Goal: Information Seeking & Learning: Learn about a topic

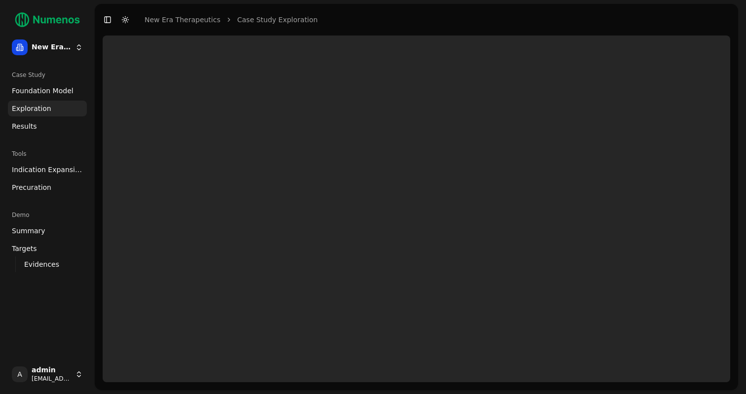
click at [80, 47] on html "New Era Therapeutics Case Study Foundation Model Exploration Results Tools Indi…" at bounding box center [373, 197] width 746 height 394
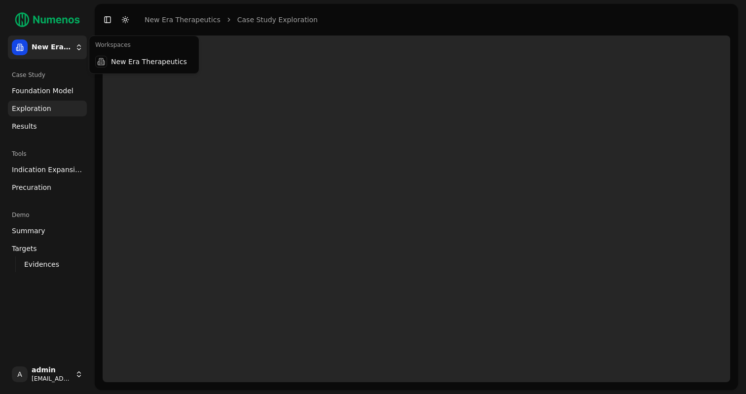
click at [80, 47] on html "New Era Therapeutics Case Study Foundation Model Exploration Results Tools Indi…" at bounding box center [373, 197] width 746 height 394
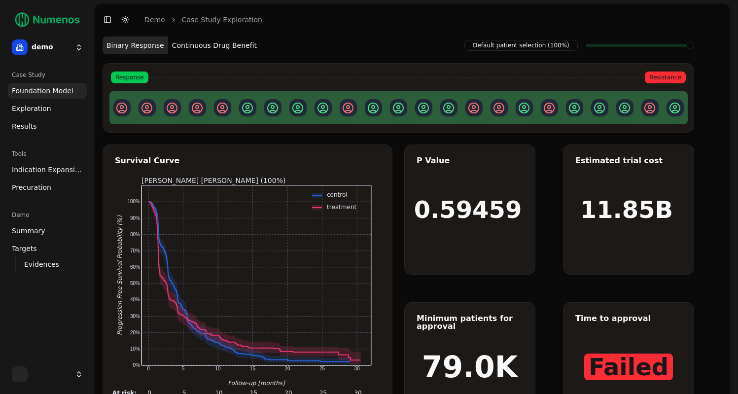
click at [203, 46] on button "Continuous Drug Benefit" at bounding box center [214, 45] width 93 height 18
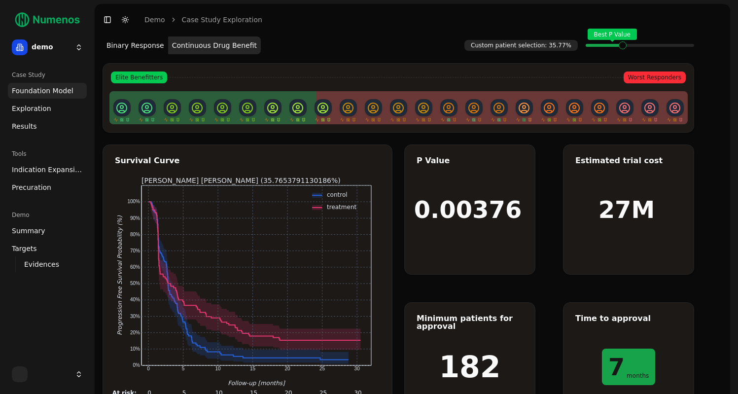
scroll to position [11, 0]
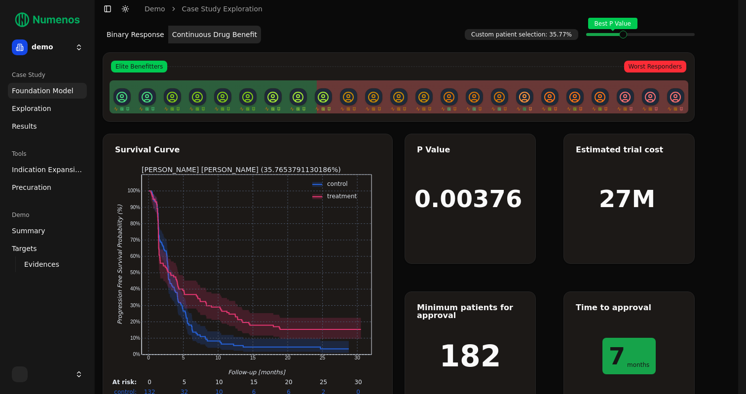
click at [74, 49] on html "demo Case Study Foundation Model Exploration Results Tools Indication Expansion…" at bounding box center [373, 211] width 746 height 444
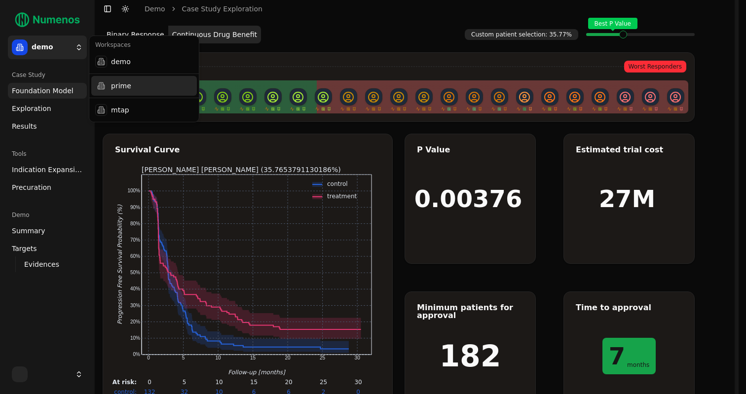
click at [123, 91] on div "prime" at bounding box center [144, 86] width 106 height 20
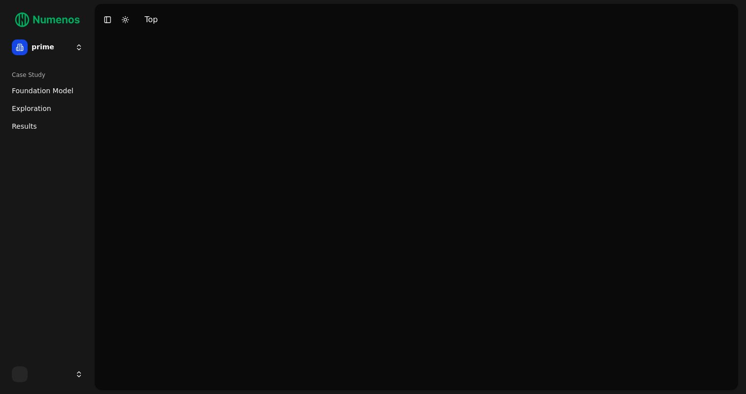
click at [48, 92] on span "Foundation Model" at bounding box center [43, 91] width 62 height 10
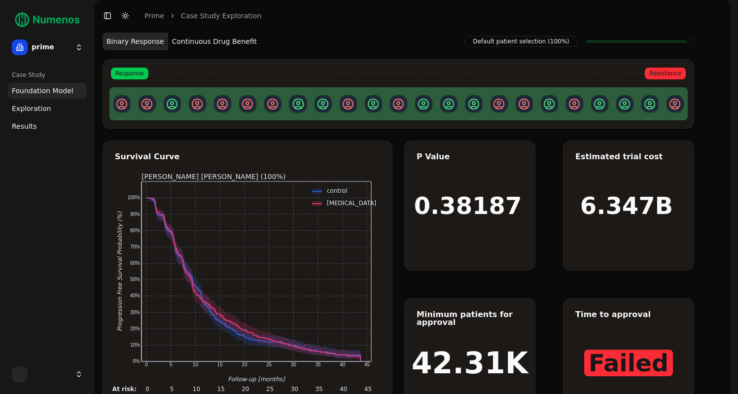
scroll to position [2, 0]
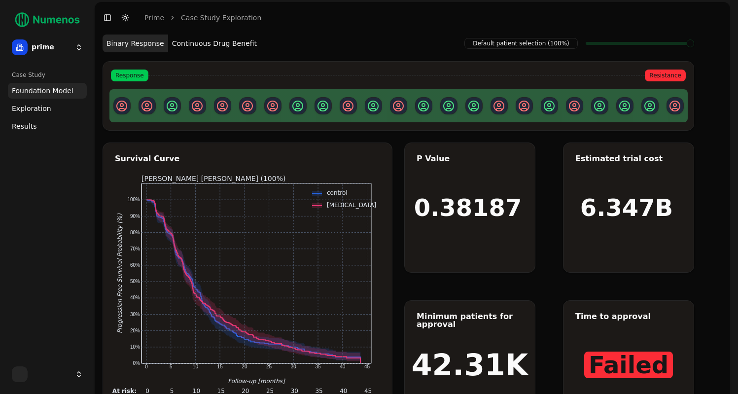
click at [235, 45] on button "Continuous Drug Benefit" at bounding box center [214, 44] width 93 height 18
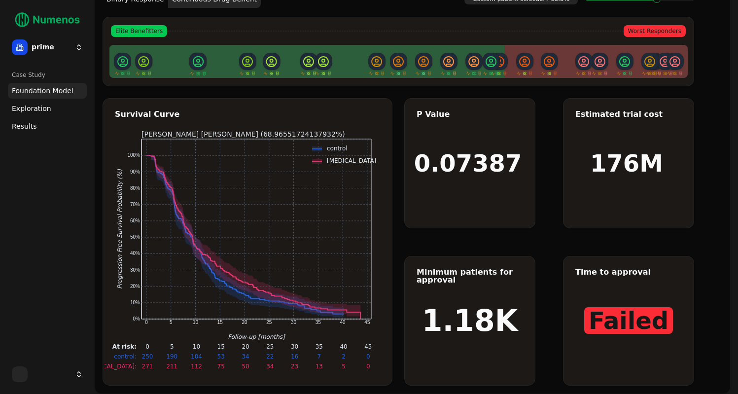
scroll to position [47, 0]
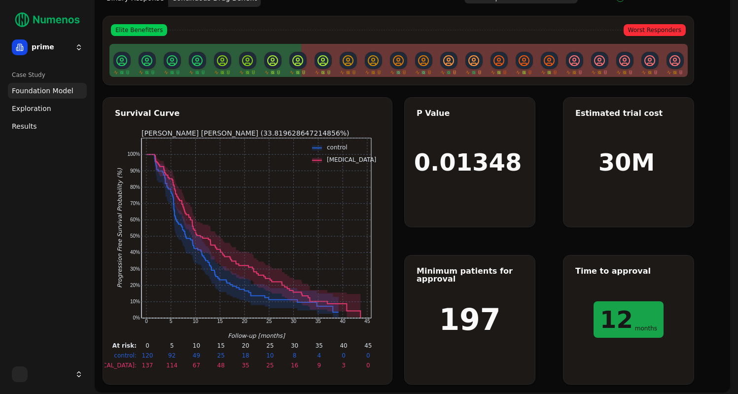
click at [52, 112] on link "Exploration" at bounding box center [47, 109] width 79 height 16
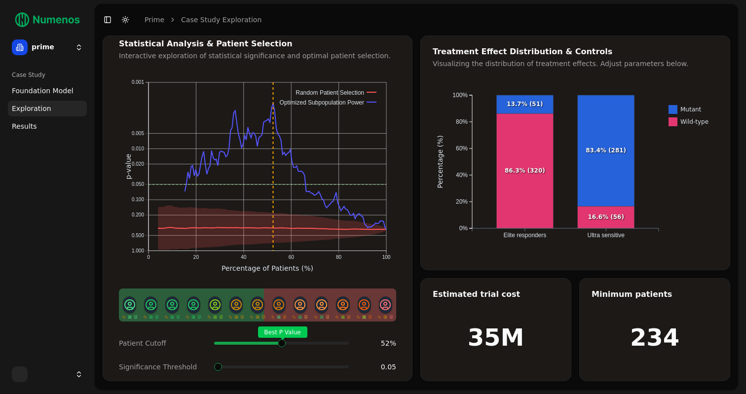
click at [282, 333] on div "Best P Value" at bounding box center [281, 343] width 135 height 20
click at [604, 236] on text "Ultra sensitive" at bounding box center [605, 235] width 37 height 7
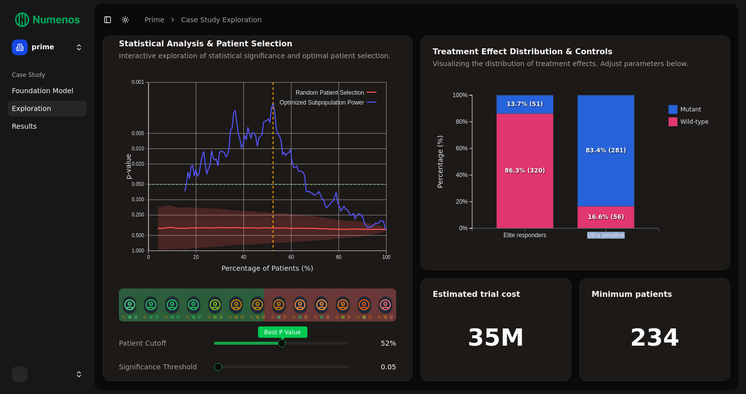
click at [604, 236] on text "Ultra sensitive" at bounding box center [605, 235] width 37 height 7
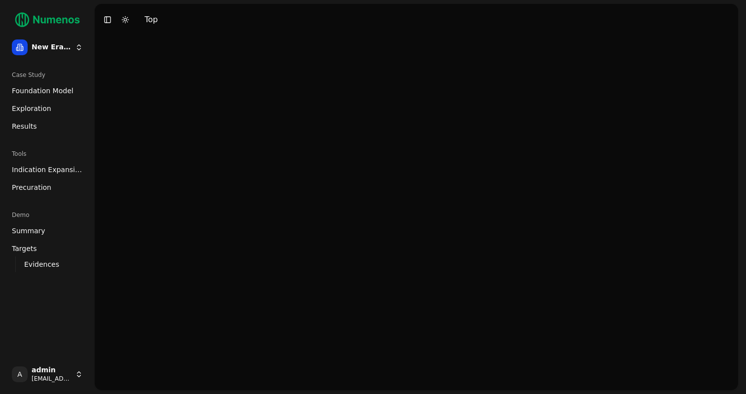
click at [71, 45] on html "New Era Therapeutics Case Study Foundation Model Exploration Results Tools Indi…" at bounding box center [373, 197] width 746 height 394
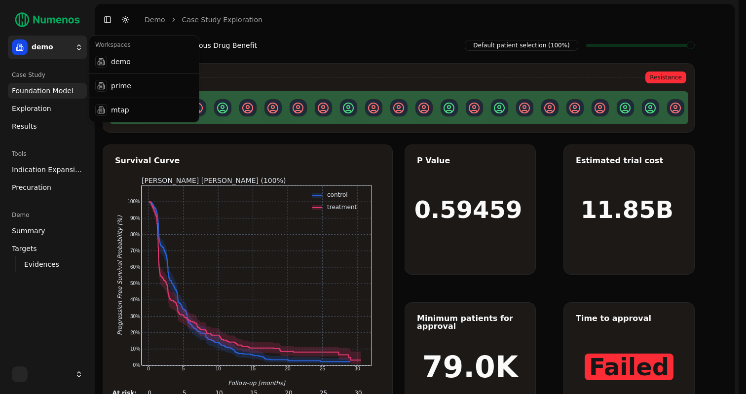
click at [68, 48] on html "demo Case Study Foundation Model Exploration Results Tools Indication Expansion…" at bounding box center [373, 222] width 746 height 444
click at [113, 89] on div "prime" at bounding box center [144, 86] width 106 height 20
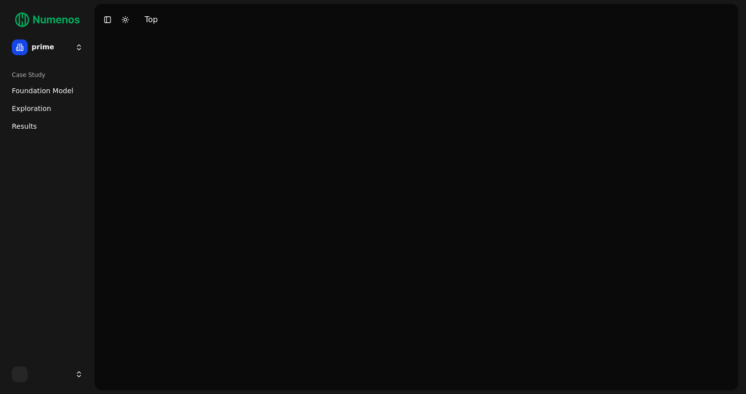
click at [51, 107] on link "Exploration" at bounding box center [47, 109] width 79 height 16
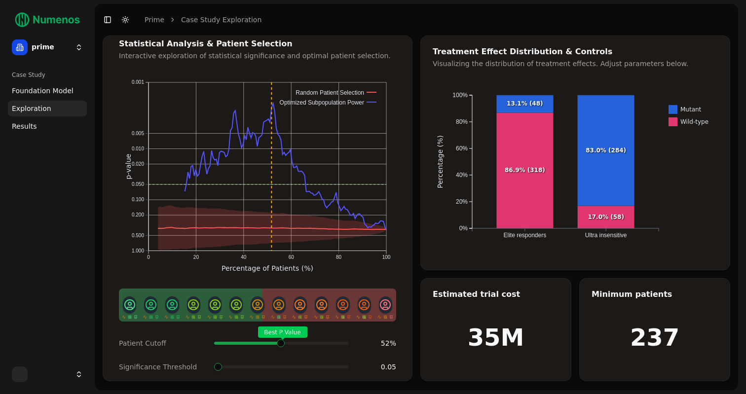
click at [344, 342] on span at bounding box center [344, 343] width 1 height 4
click at [46, 48] on html "prime Case Study Foundation Model Exploration Results Toggle Sidebar Toggle Dar…" at bounding box center [373, 197] width 746 height 394
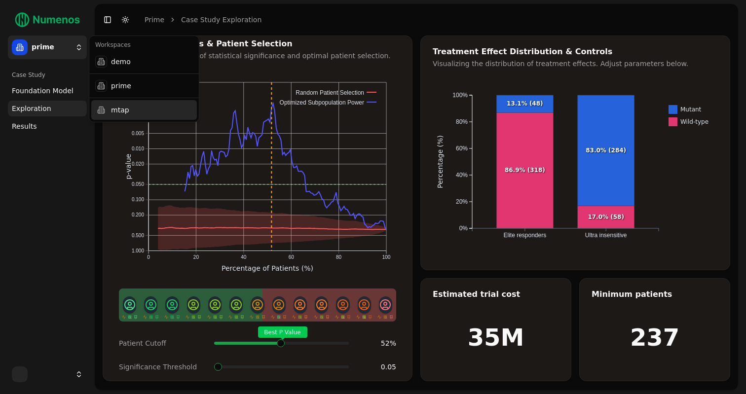
click at [129, 102] on div "mtap" at bounding box center [144, 110] width 106 height 20
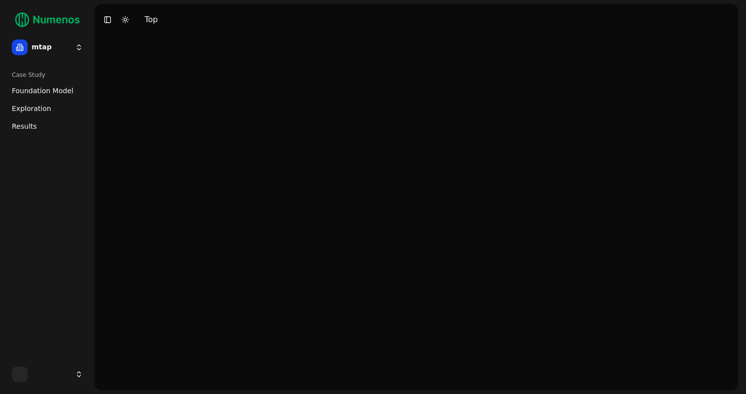
click at [81, 43] on html "mtap Case Study Foundation Model Exploration Results Toggle Sidebar Toggle Dark…" at bounding box center [373, 197] width 746 height 394
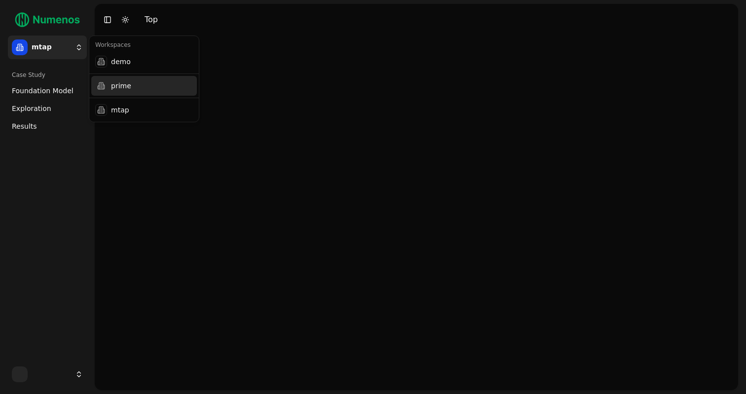
click at [111, 86] on div "prime" at bounding box center [144, 86] width 106 height 20
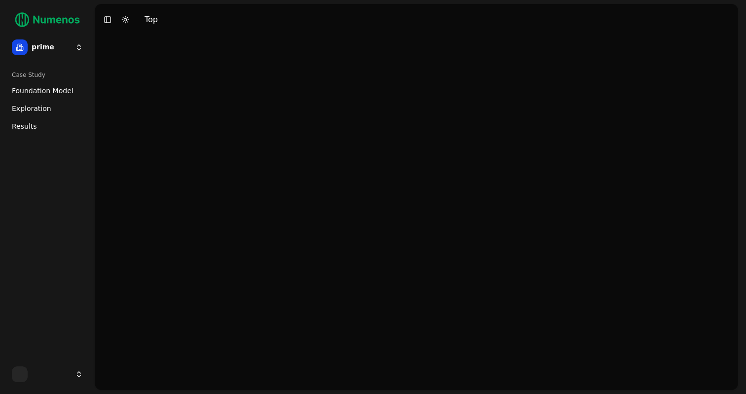
click at [58, 89] on span "Foundation Model" at bounding box center [43, 91] width 62 height 10
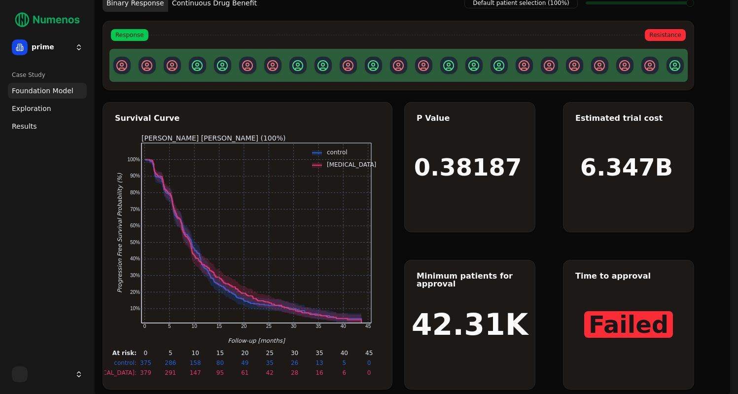
scroll to position [21, 0]
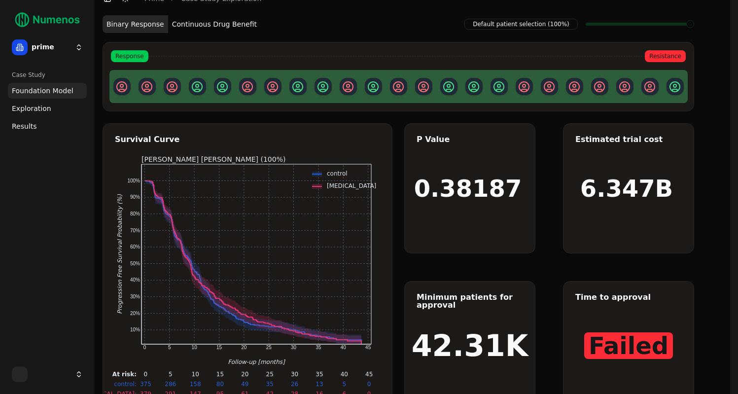
click at [212, 28] on button "Continuous Drug Benefit" at bounding box center [214, 24] width 93 height 18
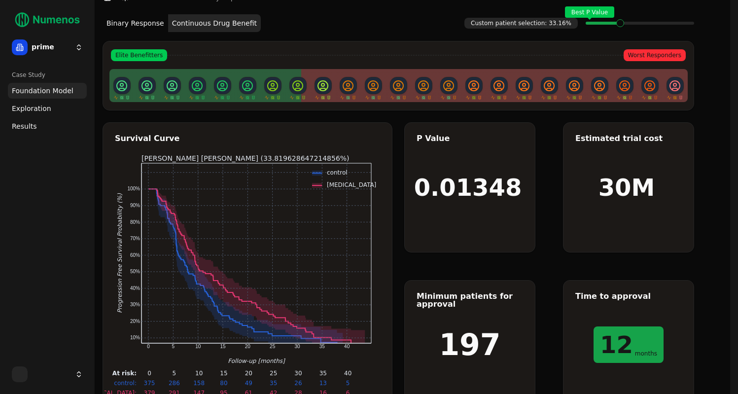
scroll to position [22, 0]
click at [140, 27] on button "Binary Response" at bounding box center [136, 24] width 66 height 18
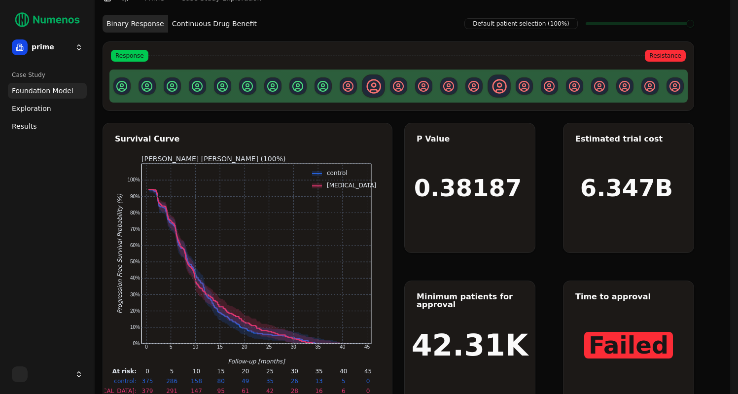
click at [200, 19] on button "Continuous Drug Benefit" at bounding box center [214, 24] width 93 height 18
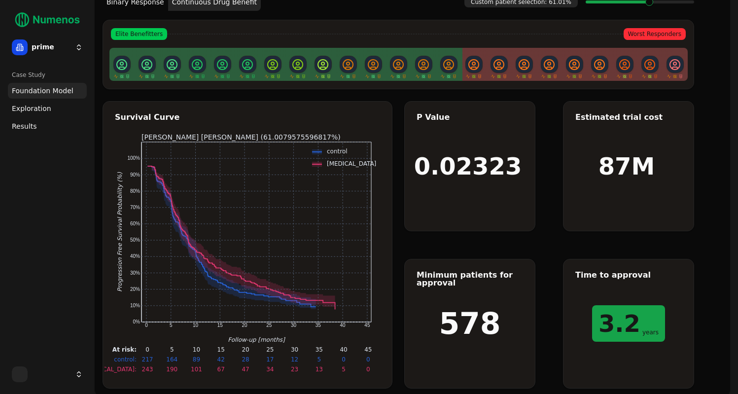
scroll to position [49, 0]
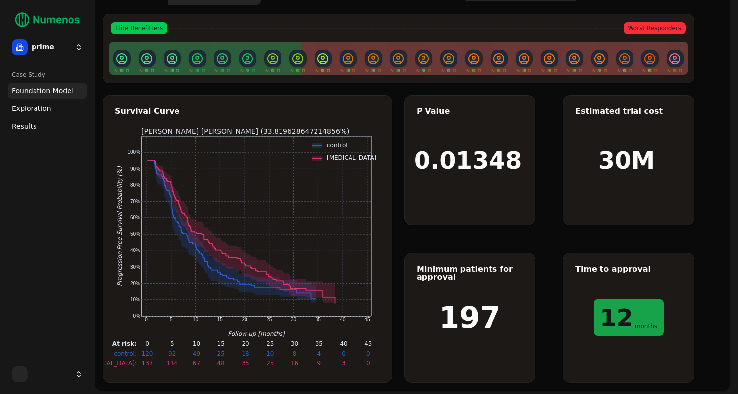
click at [36, 106] on span "Exploration" at bounding box center [31, 109] width 39 height 10
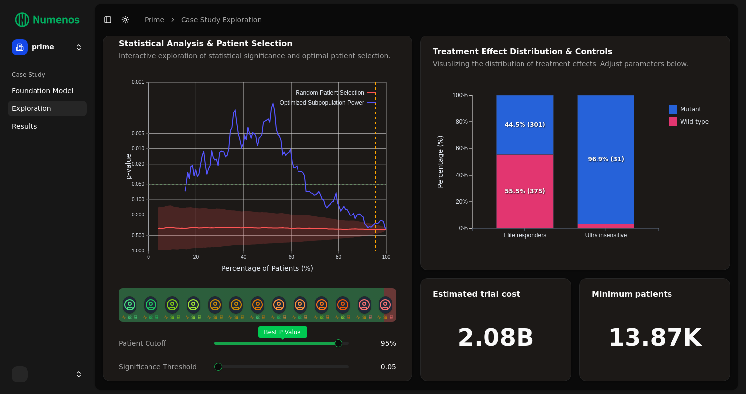
click at [341, 333] on div "Best P Value" at bounding box center [281, 343] width 135 height 20
click at [35, 124] on span "Results" at bounding box center [24, 126] width 25 height 10
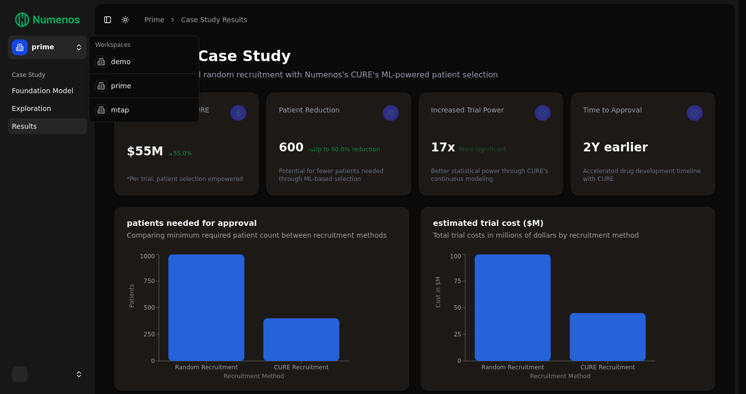
click at [65, 44] on html "prime Case Study Foundation Model Exploration Results Toggle Sidebar Toggle Dar…" at bounding box center [373, 351] width 746 height 703
click at [126, 113] on div "mtap" at bounding box center [144, 110] width 106 height 20
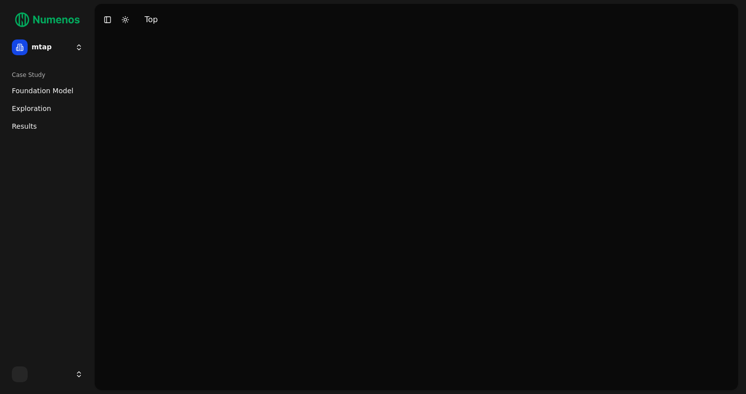
click at [38, 84] on link "Foundation Model" at bounding box center [47, 91] width 79 height 16
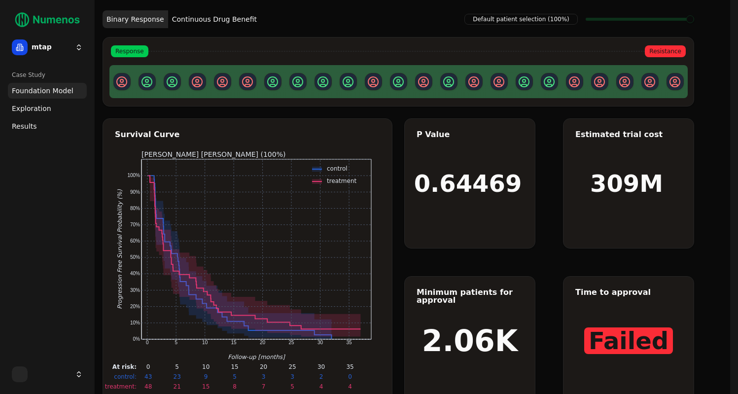
scroll to position [19, 0]
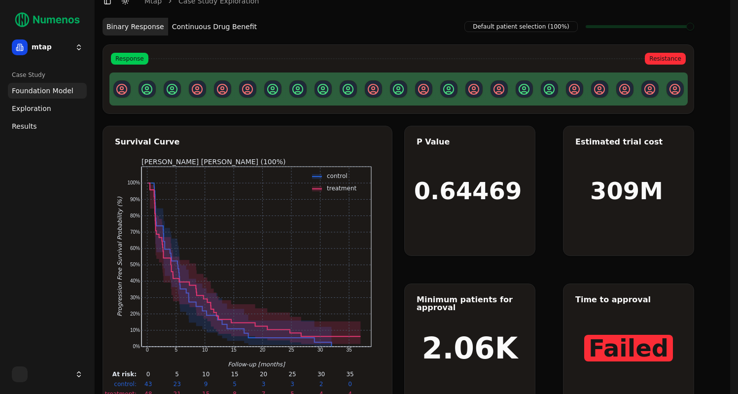
click at [216, 27] on button "Continuous Drug Benefit" at bounding box center [214, 27] width 93 height 18
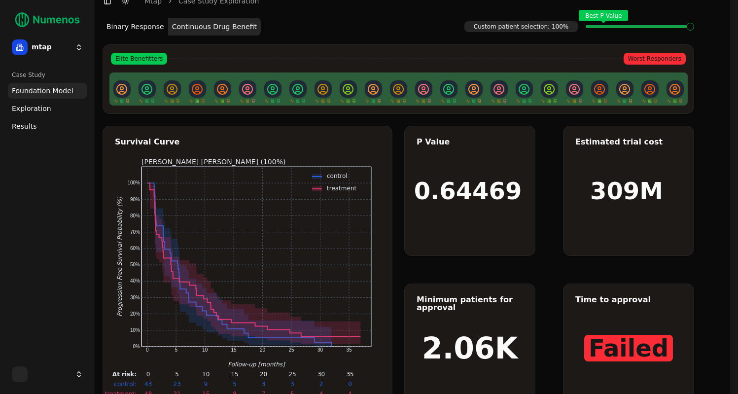
click at [213, 27] on button "Continuous Drug Benefit" at bounding box center [214, 27] width 93 height 18
click at [153, 33] on button "Binary Response" at bounding box center [136, 27] width 66 height 18
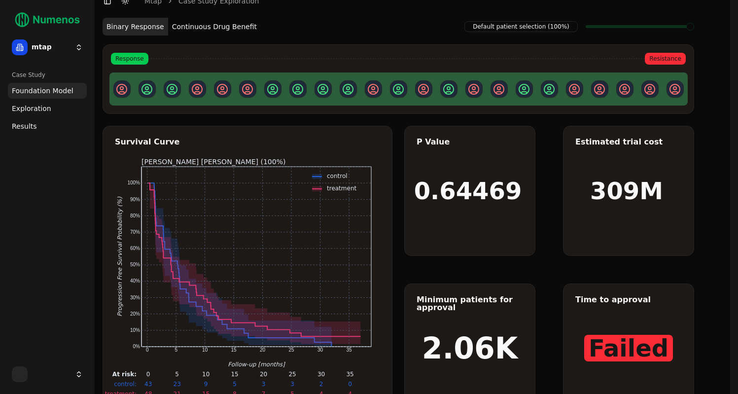
click at [197, 30] on button "Continuous Drug Benefit" at bounding box center [214, 27] width 93 height 18
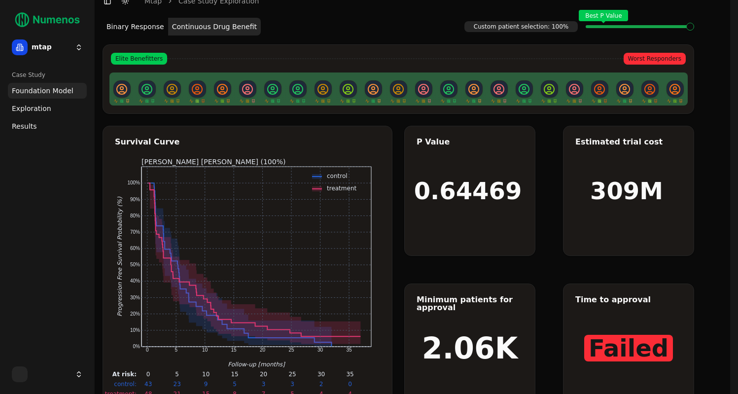
click at [143, 34] on button "Binary Response" at bounding box center [136, 27] width 66 height 18
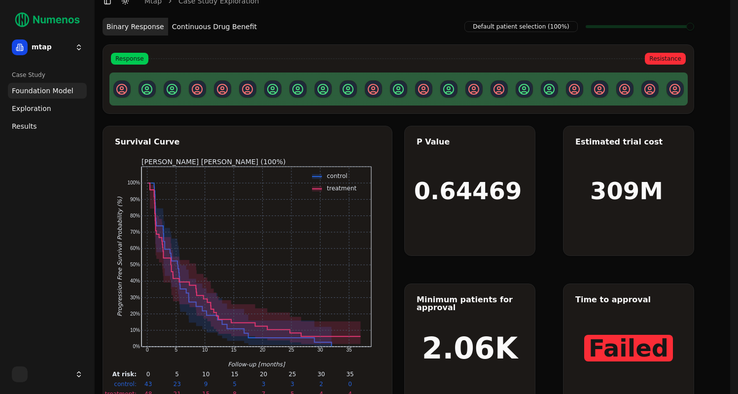
click at [231, 28] on button "Continuous Drug Benefit" at bounding box center [214, 27] width 93 height 18
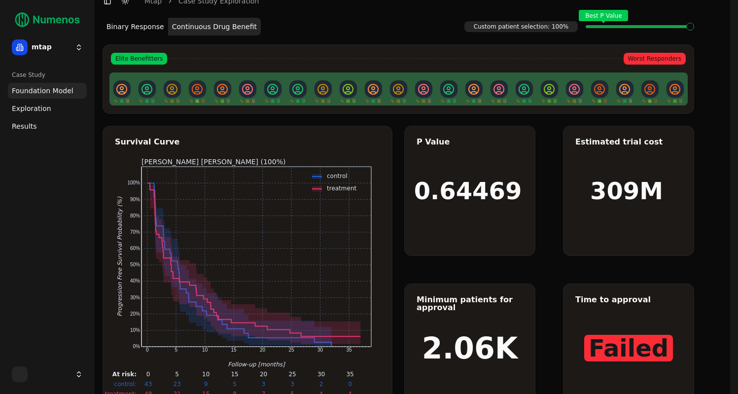
click at [694, 25] on span at bounding box center [691, 27] width 8 height 4
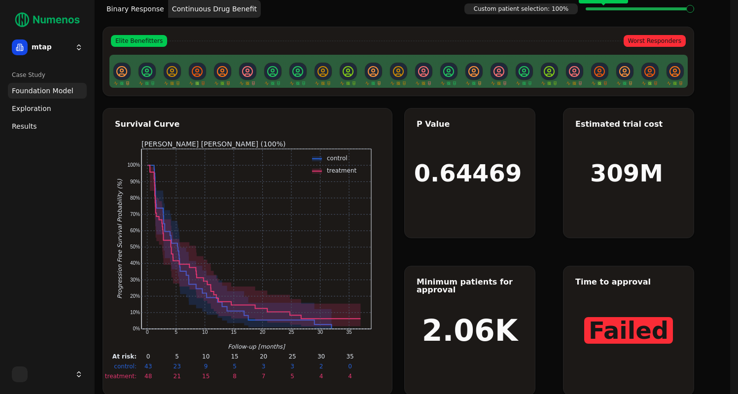
scroll to position [34, 0]
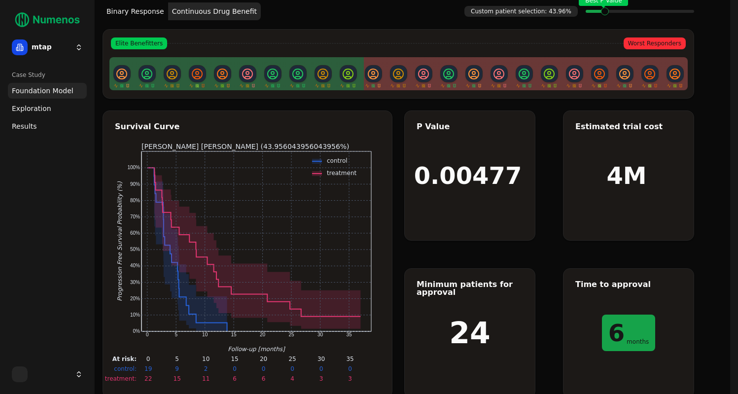
click at [687, 12] on span at bounding box center [691, 11] width 8 height 4
click at [56, 110] on link "Exploration" at bounding box center [47, 109] width 79 height 16
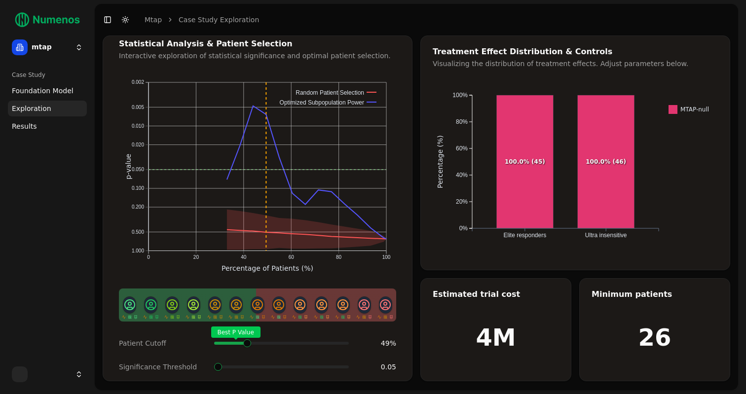
click at [339, 341] on span at bounding box center [344, 343] width 10 height 4
click at [243, 341] on span at bounding box center [248, 343] width 10 height 4
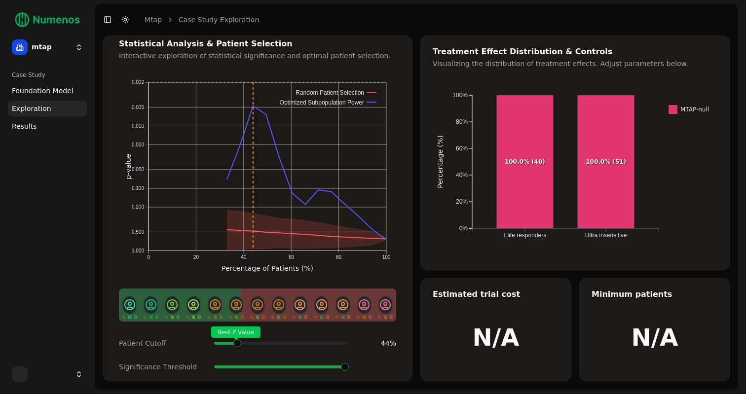
click at [341, 363] on span at bounding box center [345, 367] width 8 height 8
click at [220, 366] on span at bounding box center [281, 366] width 135 height 3
click at [218, 366] on span at bounding box center [281, 366] width 135 height 3
click at [341, 364] on span at bounding box center [345, 367] width 8 height 8
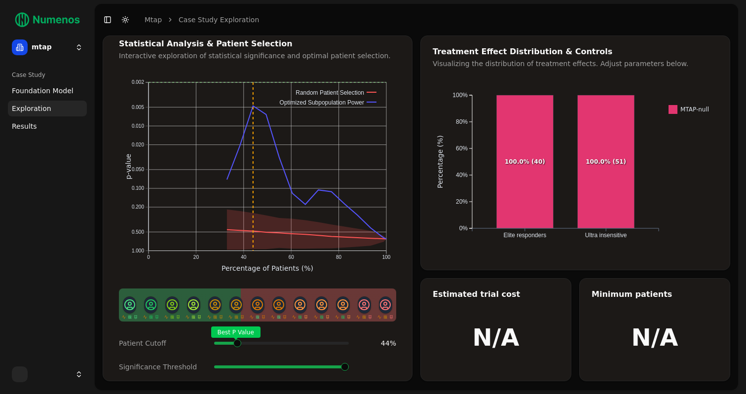
click at [216, 365] on span at bounding box center [281, 366] width 135 height 3
click at [355, 365] on div "Patient Cutoff Best P Value 44 % Significance Threshold" at bounding box center [257, 354] width 301 height 43
click at [243, 341] on span "Best P Value" at bounding box center [238, 343] width 10 height 4
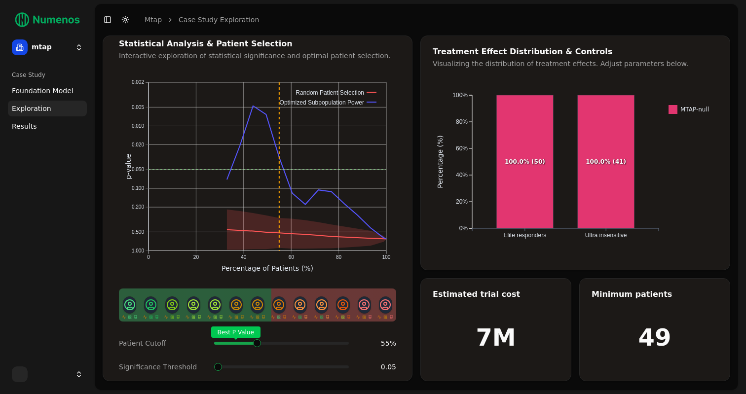
click at [339, 341] on span at bounding box center [344, 343] width 10 height 4
click at [65, 93] on span "Foundation Model" at bounding box center [43, 91] width 62 height 10
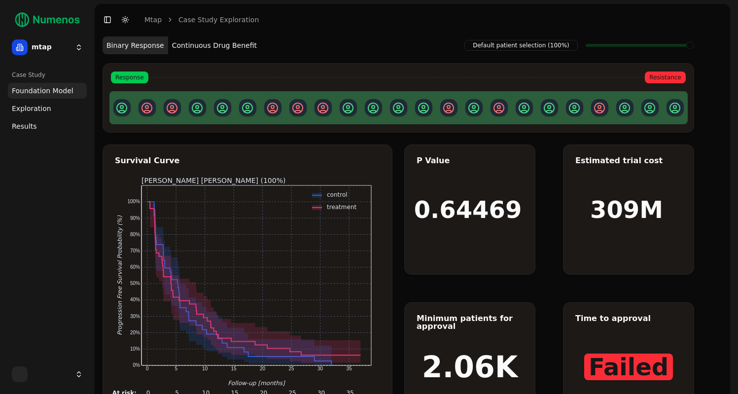
click at [46, 113] on span "Exploration" at bounding box center [31, 109] width 39 height 10
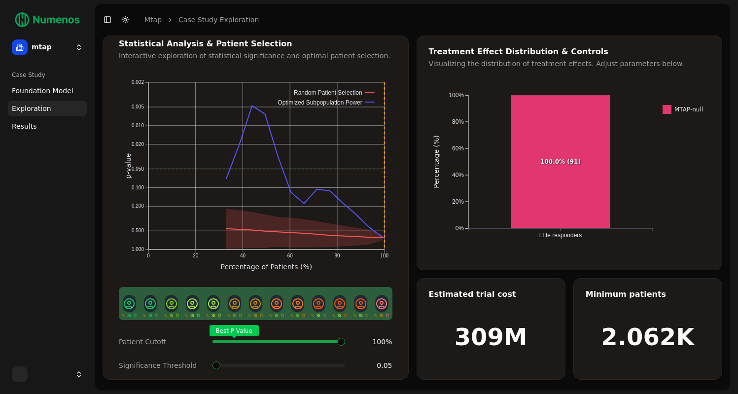
click at [47, 92] on span "Foundation Model" at bounding box center [43, 91] width 62 height 10
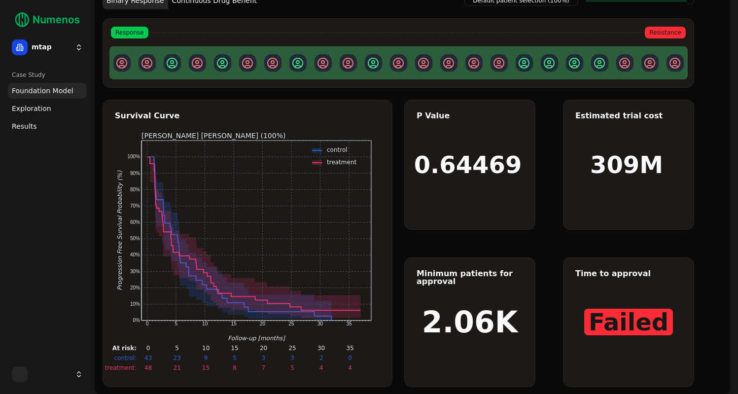
scroll to position [32, 0]
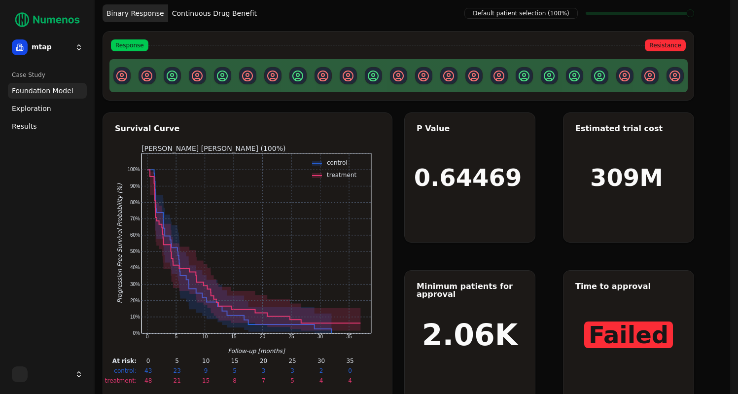
click at [687, 14] on span at bounding box center [691, 13] width 8 height 8
click at [651, 14] on span at bounding box center [640, 13] width 109 height 3
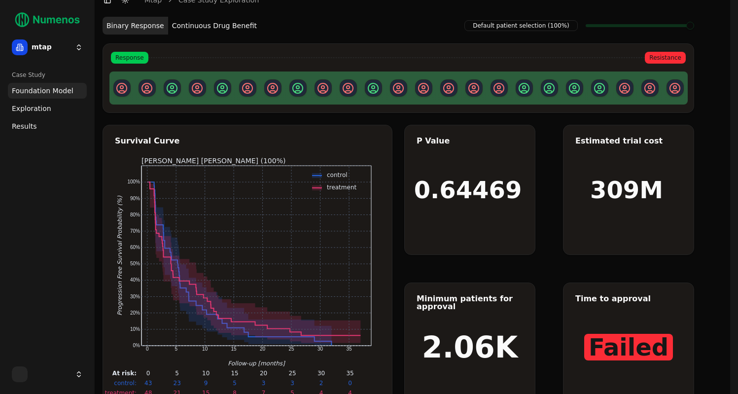
click at [200, 23] on button "Continuous Drug Benefit" at bounding box center [214, 26] width 93 height 18
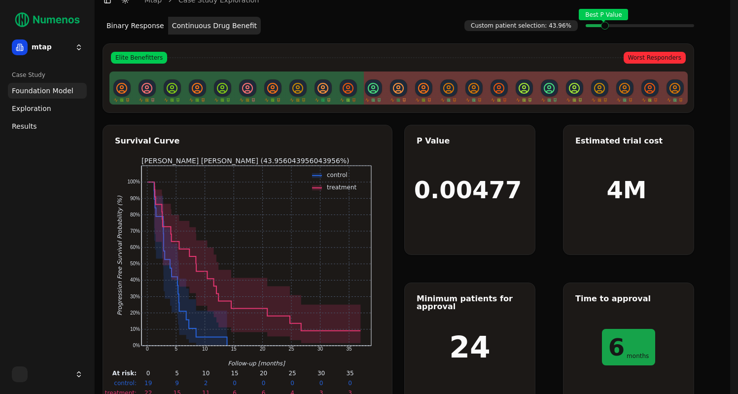
click at [687, 27] on span at bounding box center [691, 26] width 8 height 4
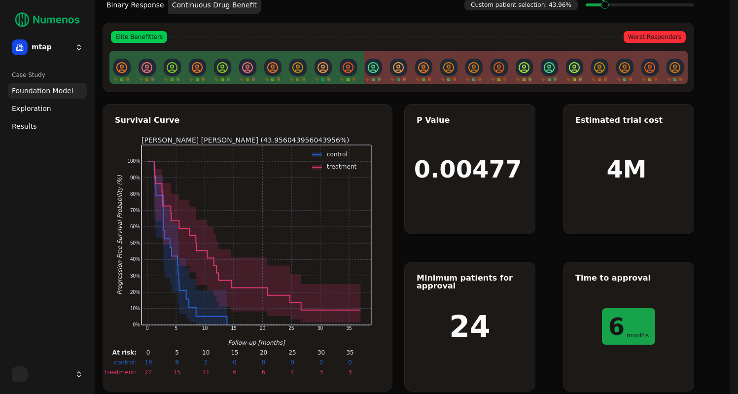
scroll to position [56, 0]
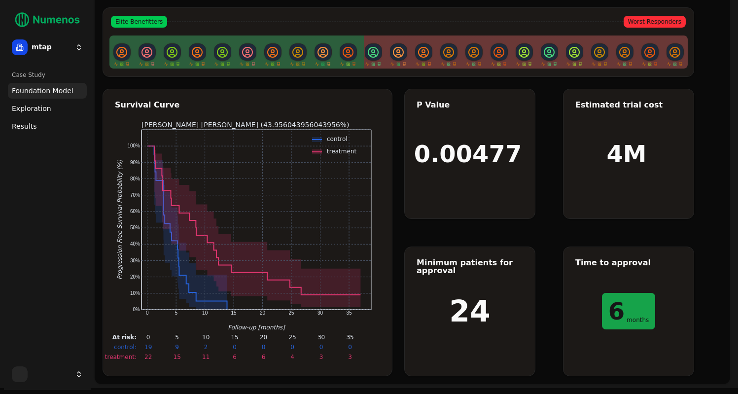
click at [37, 112] on span "Exploration" at bounding box center [31, 109] width 39 height 10
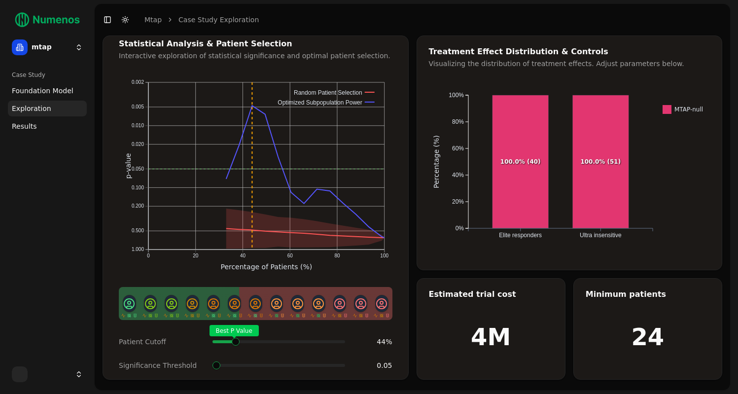
click at [336, 340] on span at bounding box center [340, 342] width 9 height 4
click at [53, 91] on span "Foundation Model" at bounding box center [43, 91] width 62 height 10
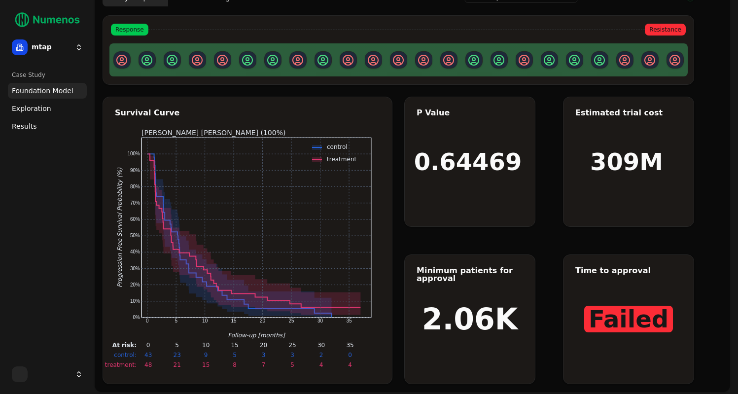
scroll to position [61, 0]
